Goal: Task Accomplishment & Management: Complete application form

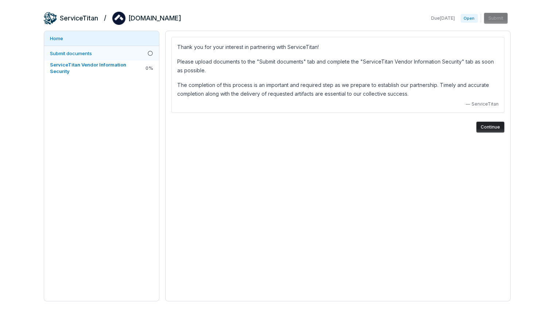
click at [124, 54] on link "Submit documents" at bounding box center [101, 53] width 115 height 15
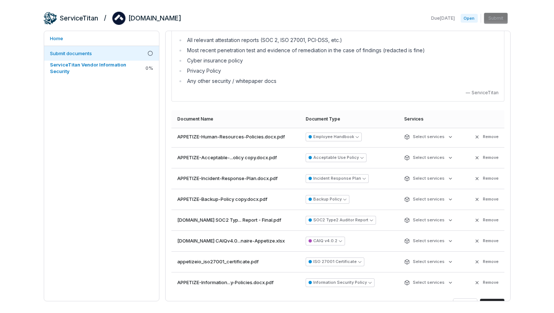
scroll to position [68, 0]
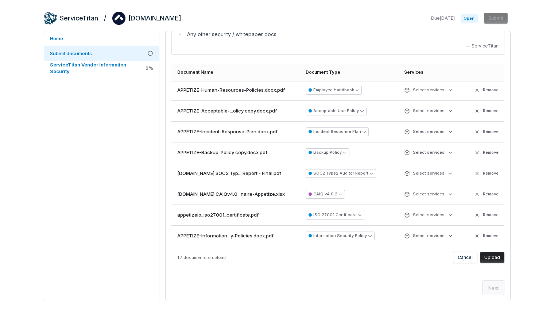
click at [489, 257] on button "Upload" at bounding box center [492, 257] width 24 height 11
click at [108, 71] on span "ServiceTitan Vendor Information Security" at bounding box center [97, 67] width 94 height 13
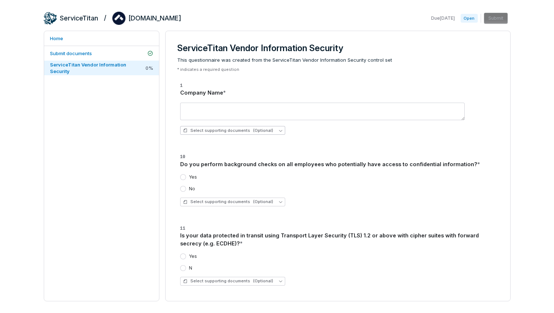
click at [216, 132] on span "Select supporting documents (Optional)" at bounding box center [228, 130] width 90 height 5
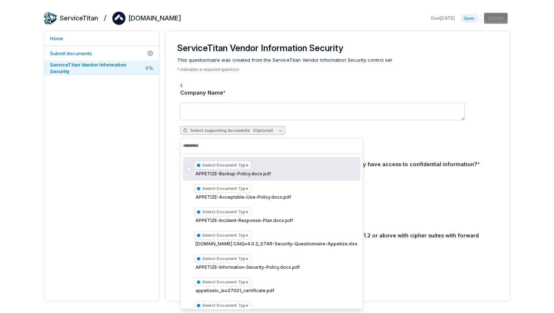
click at [216, 132] on span "Select supporting documents (Optional)" at bounding box center [228, 130] width 90 height 5
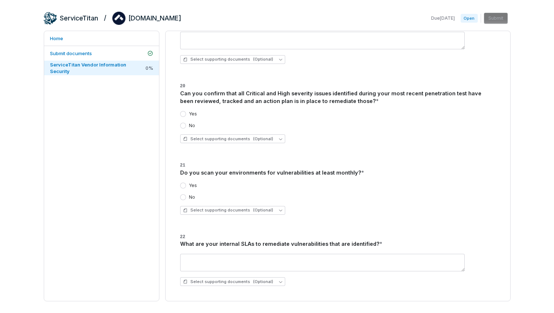
scroll to position [880, 0]
